Goal: Obtain resource: Download file/media

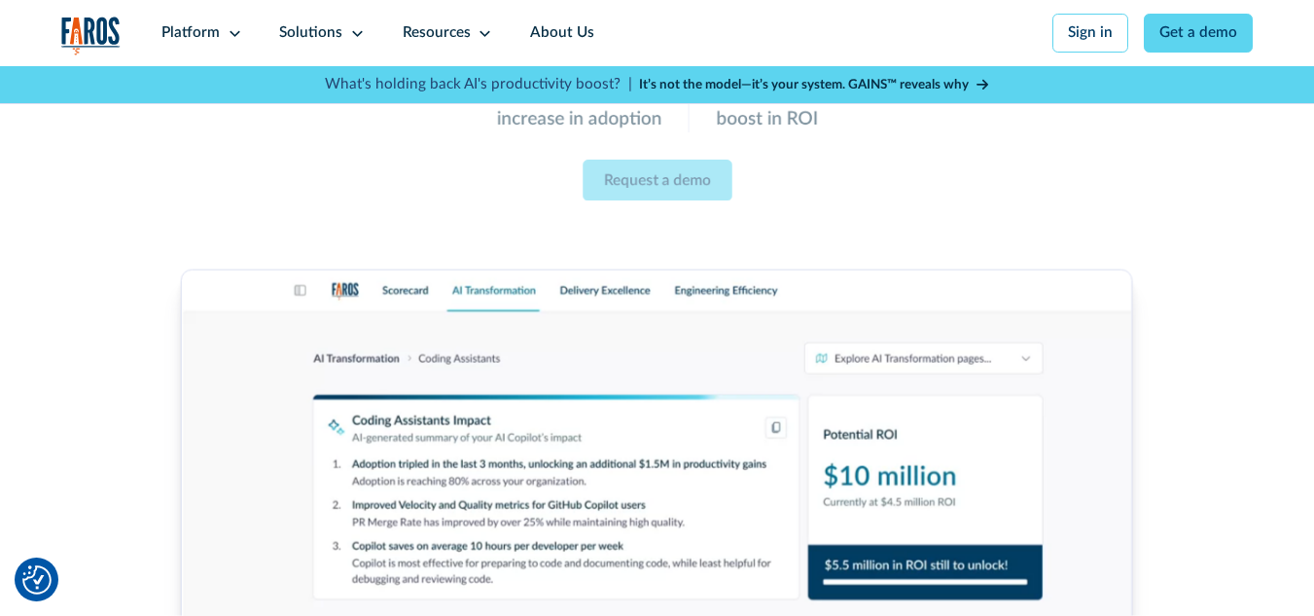
scroll to position [303, 0]
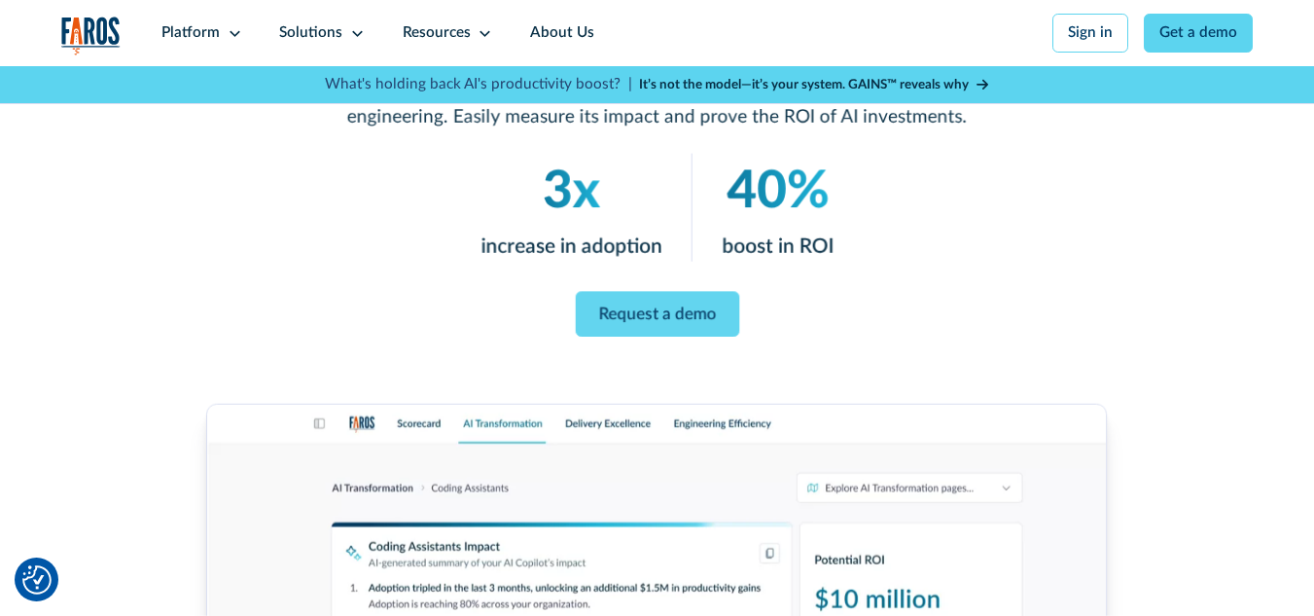
click at [805, 323] on div "Request a demo" at bounding box center [657, 315] width 886 height 46
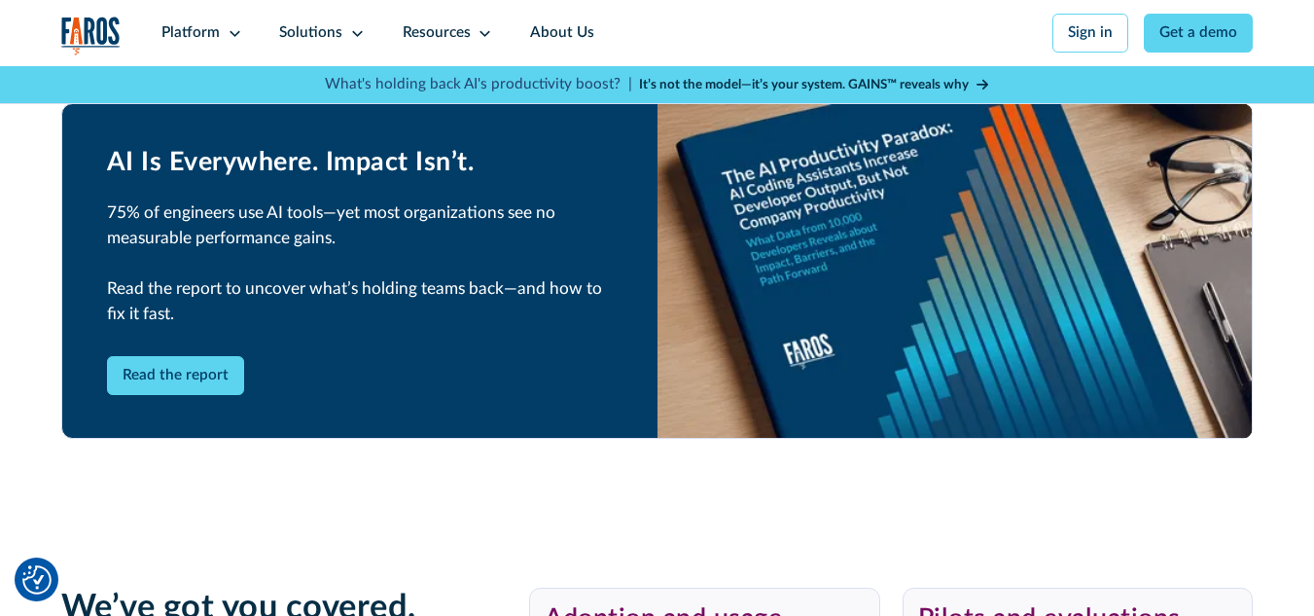
scroll to position [3567, 0]
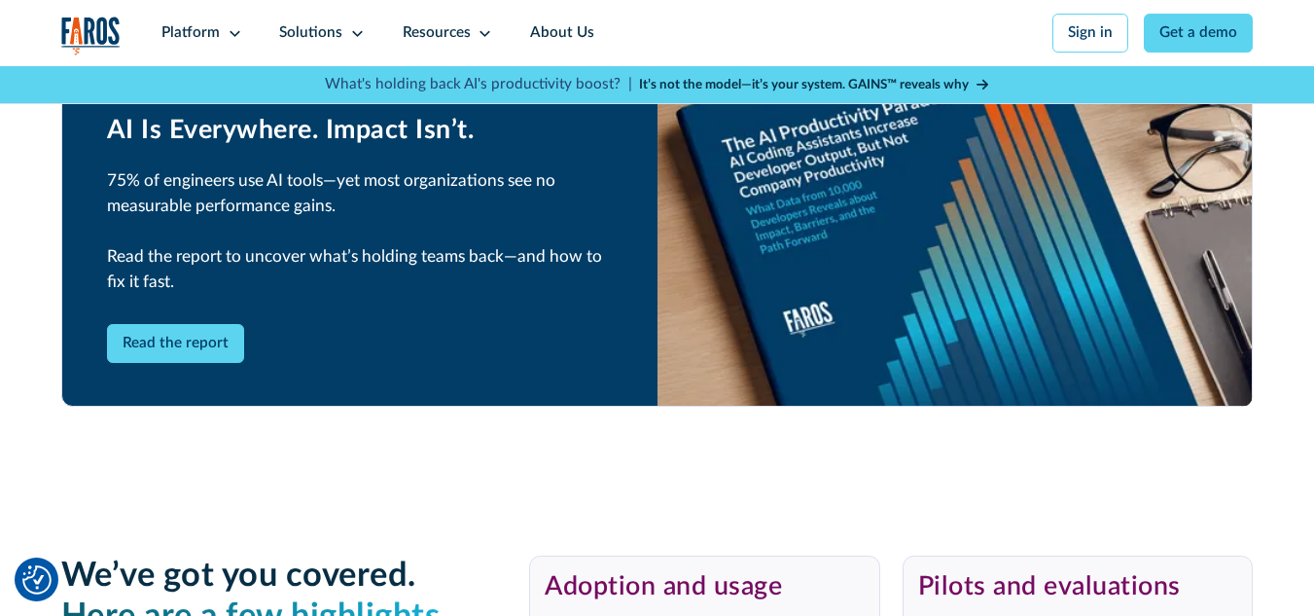
click at [365, 358] on div "Read the report" at bounding box center [360, 343] width 506 height 39
click at [142, 363] on link "Read the report" at bounding box center [176, 343] width 138 height 39
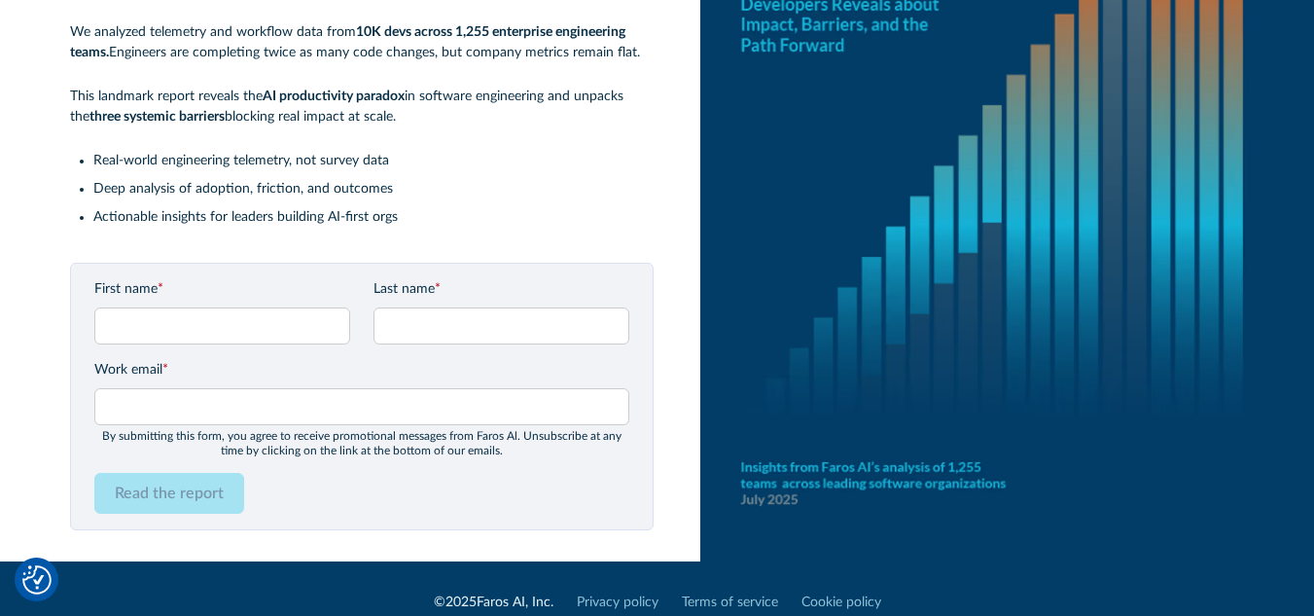
scroll to position [254, 0]
